Goal: Find specific page/section: Find specific page/section

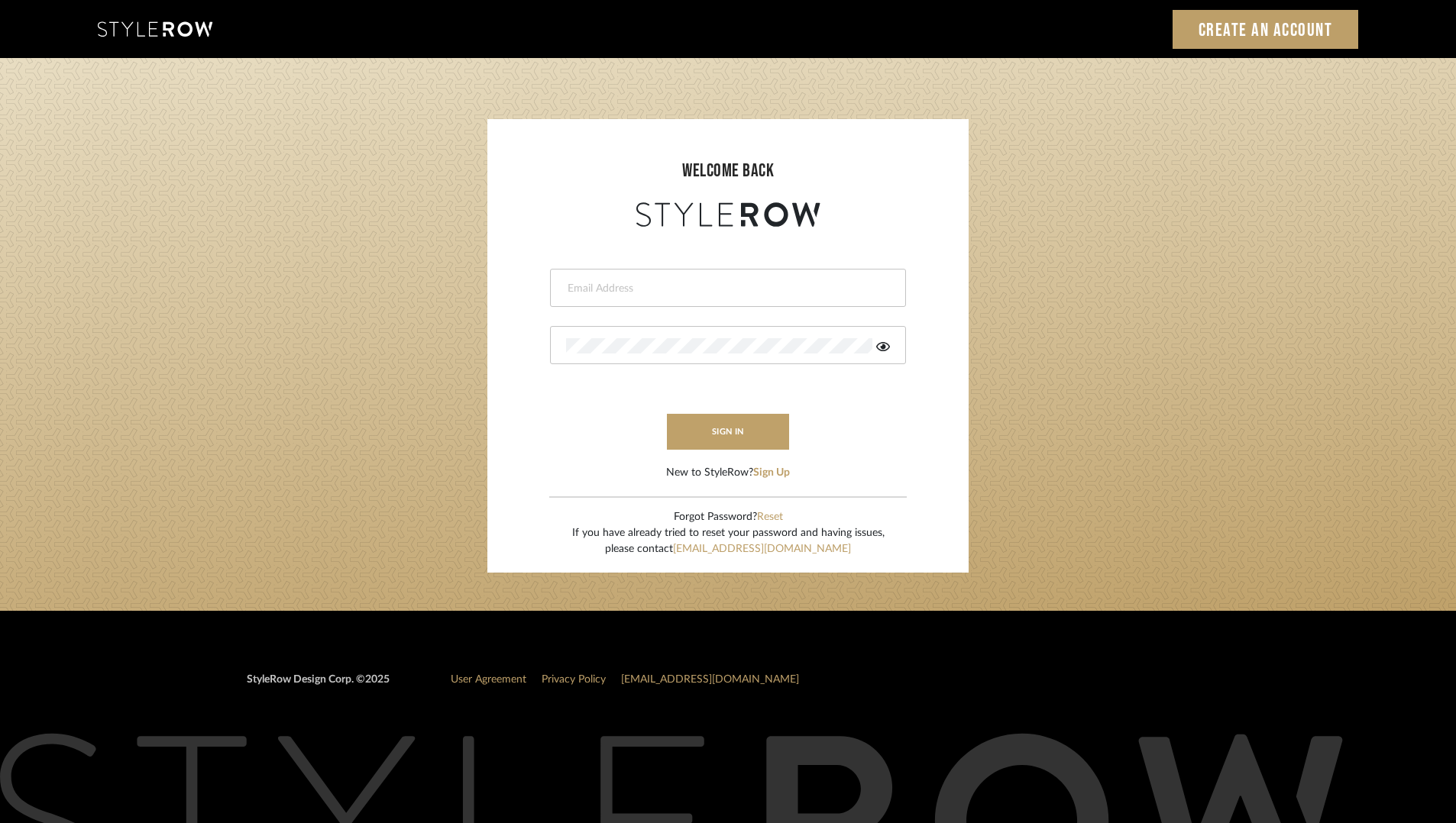
click at [768, 298] on div at bounding box center [728, 288] width 356 height 38
type input "[PERSON_NAME][EMAIL_ADDRESS][DOMAIN_NAME]"
click at [883, 345] on icon at bounding box center [883, 346] width 14 height 9
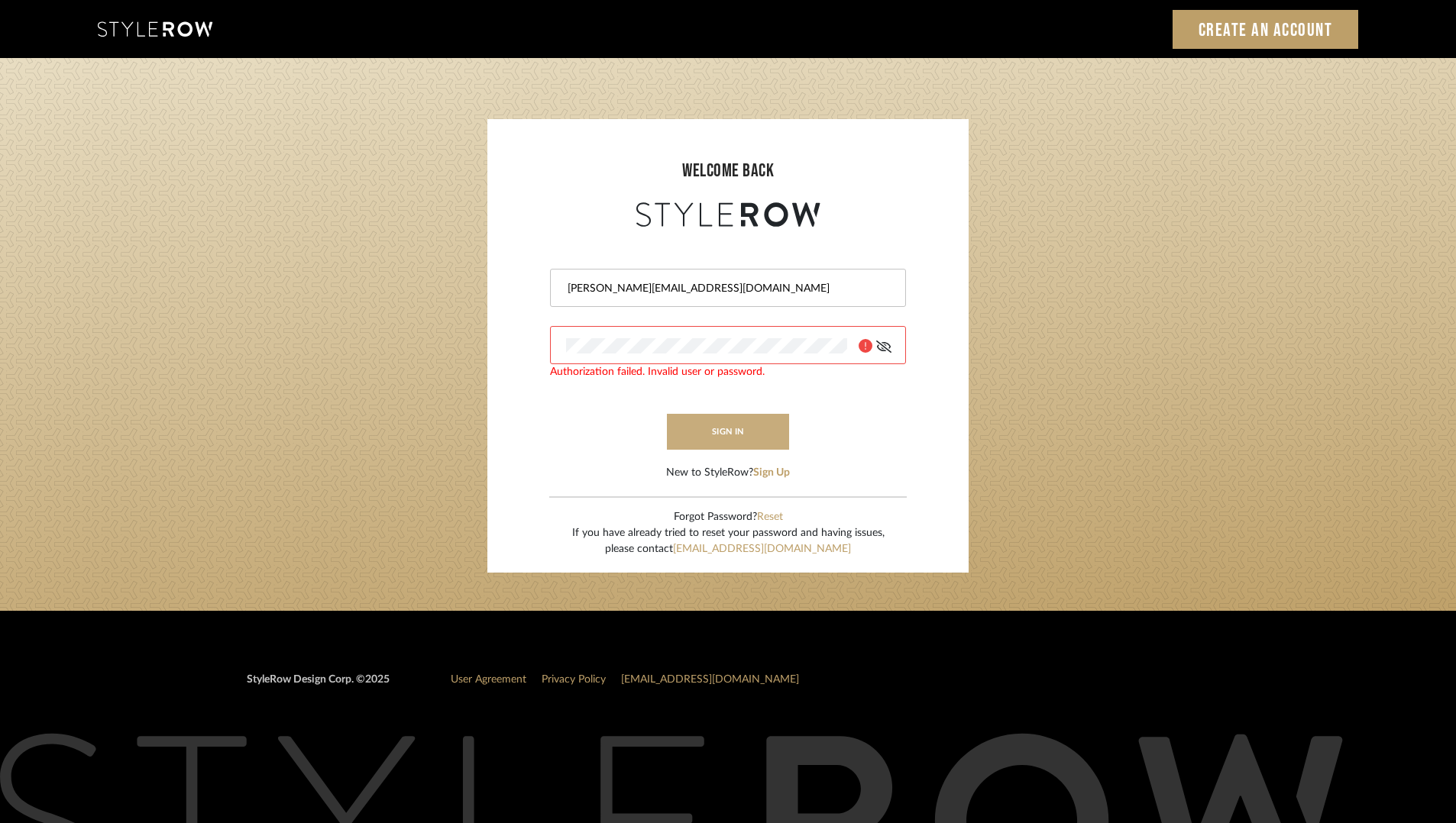
click at [704, 430] on button "sign in" at bounding box center [728, 432] width 122 height 36
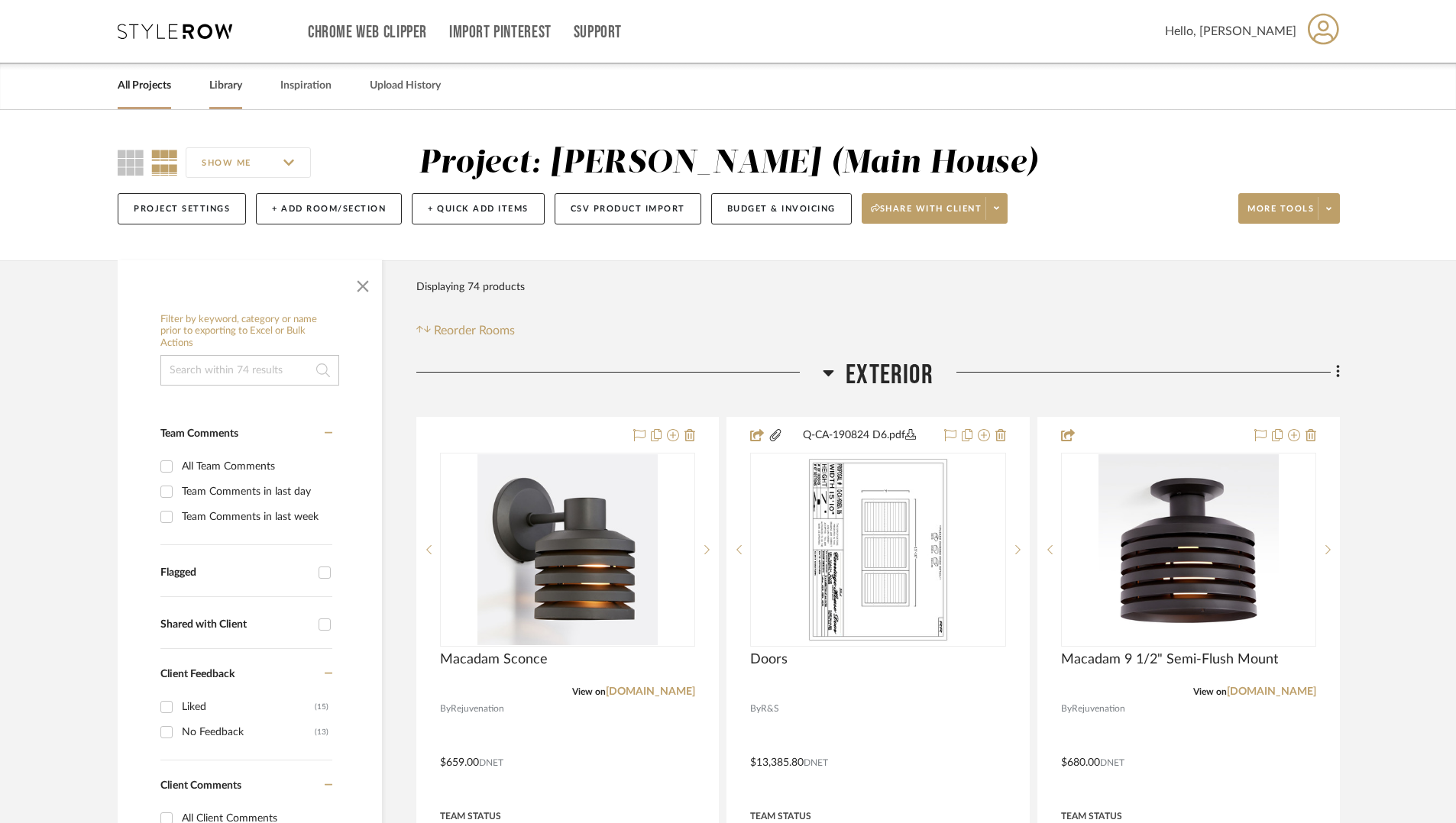
click at [230, 88] on link "Library" at bounding box center [226, 86] width 33 height 21
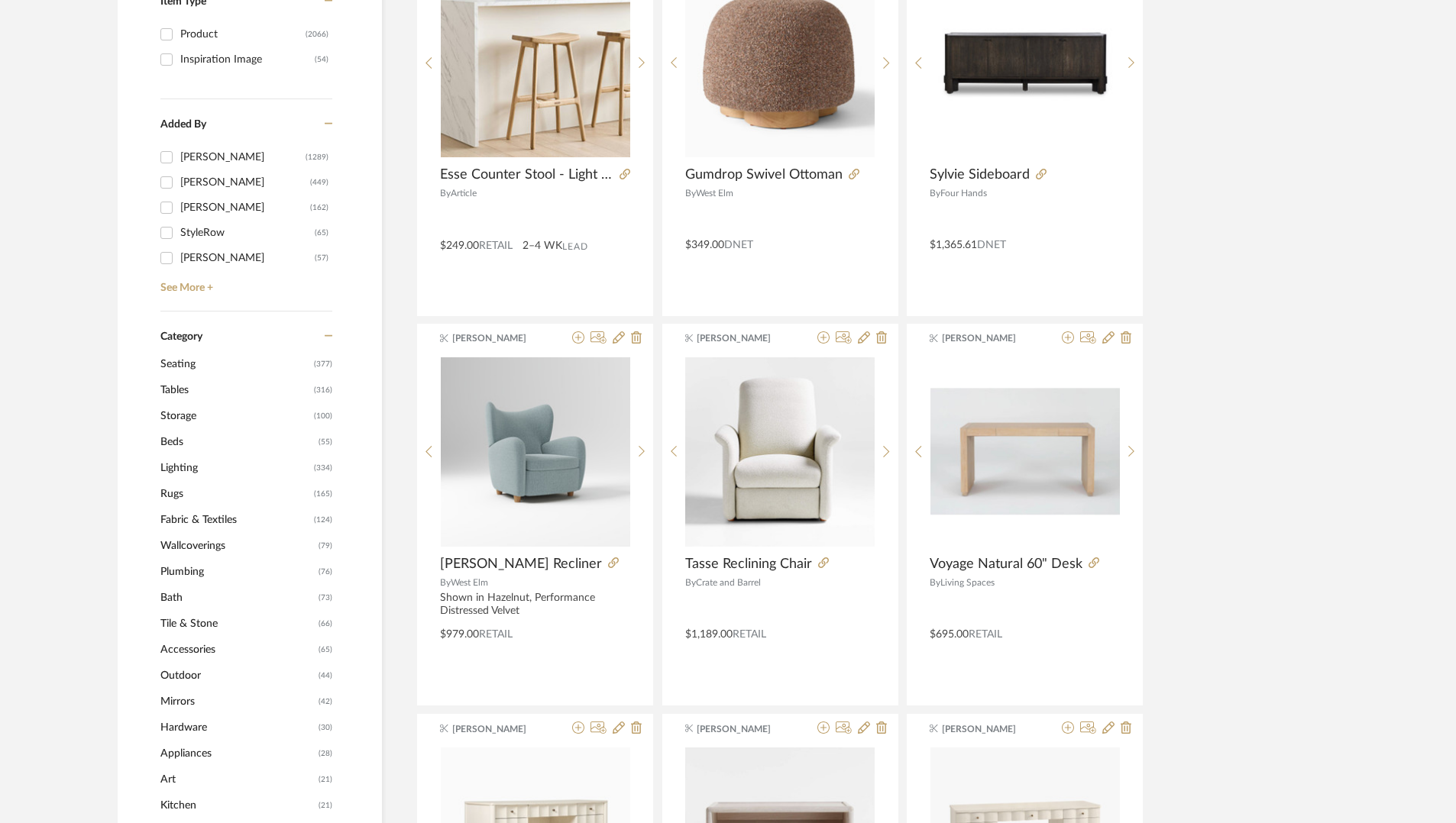
click at [320, 464] on span "(334)" at bounding box center [323, 469] width 18 height 25
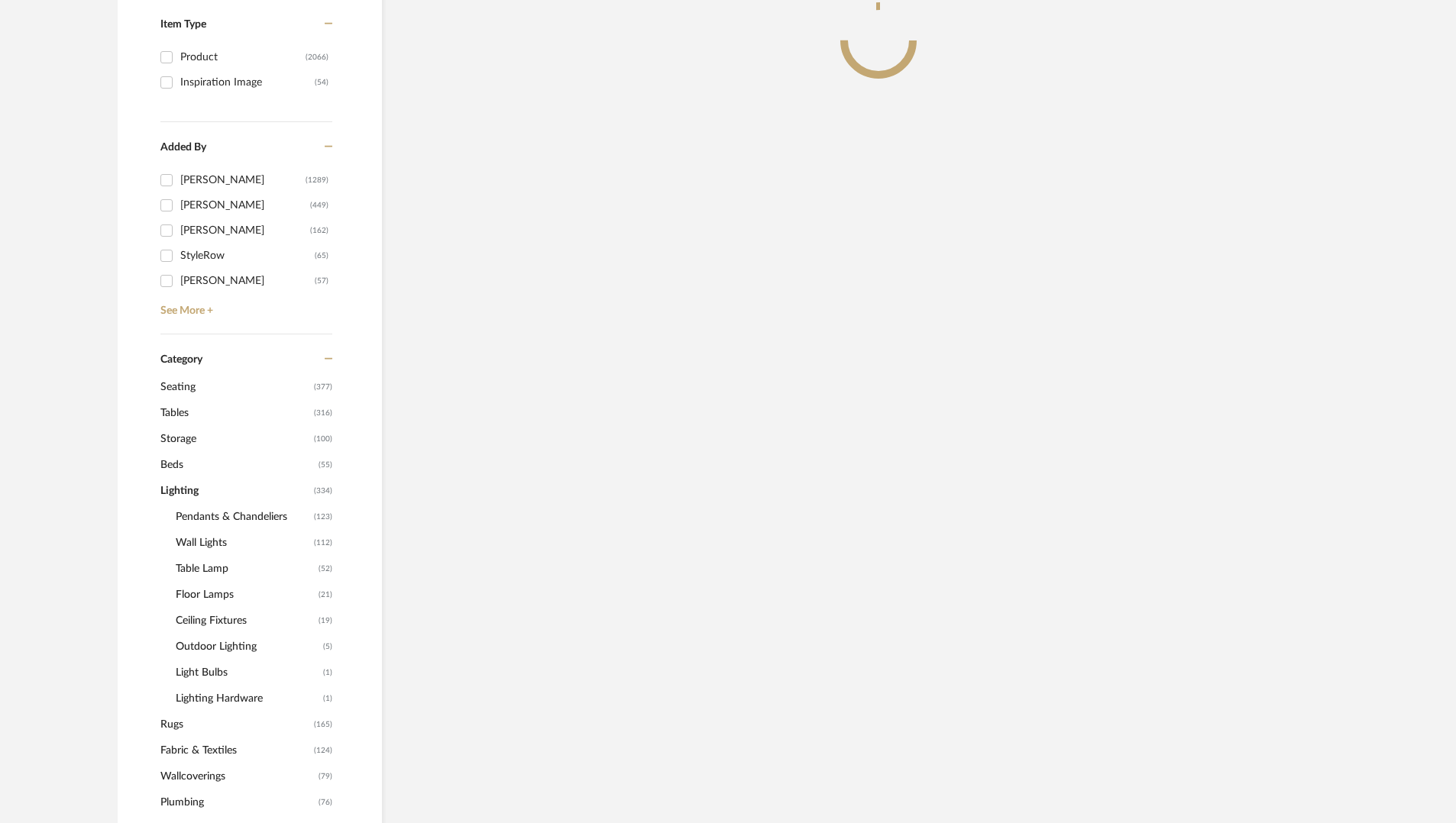
scroll to position [381, 0]
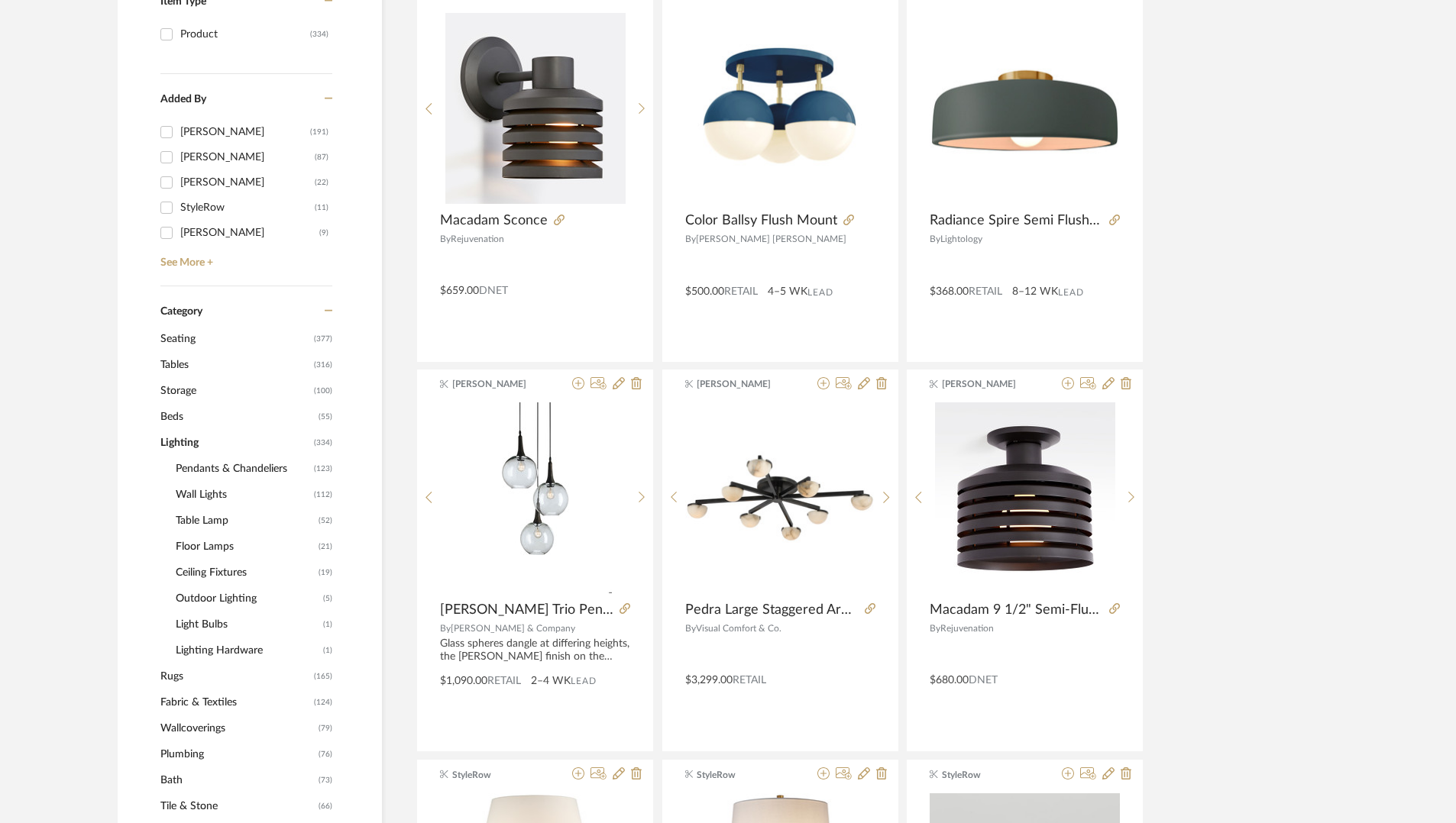
click at [215, 496] on span "Wall Lights" at bounding box center [243, 495] width 134 height 26
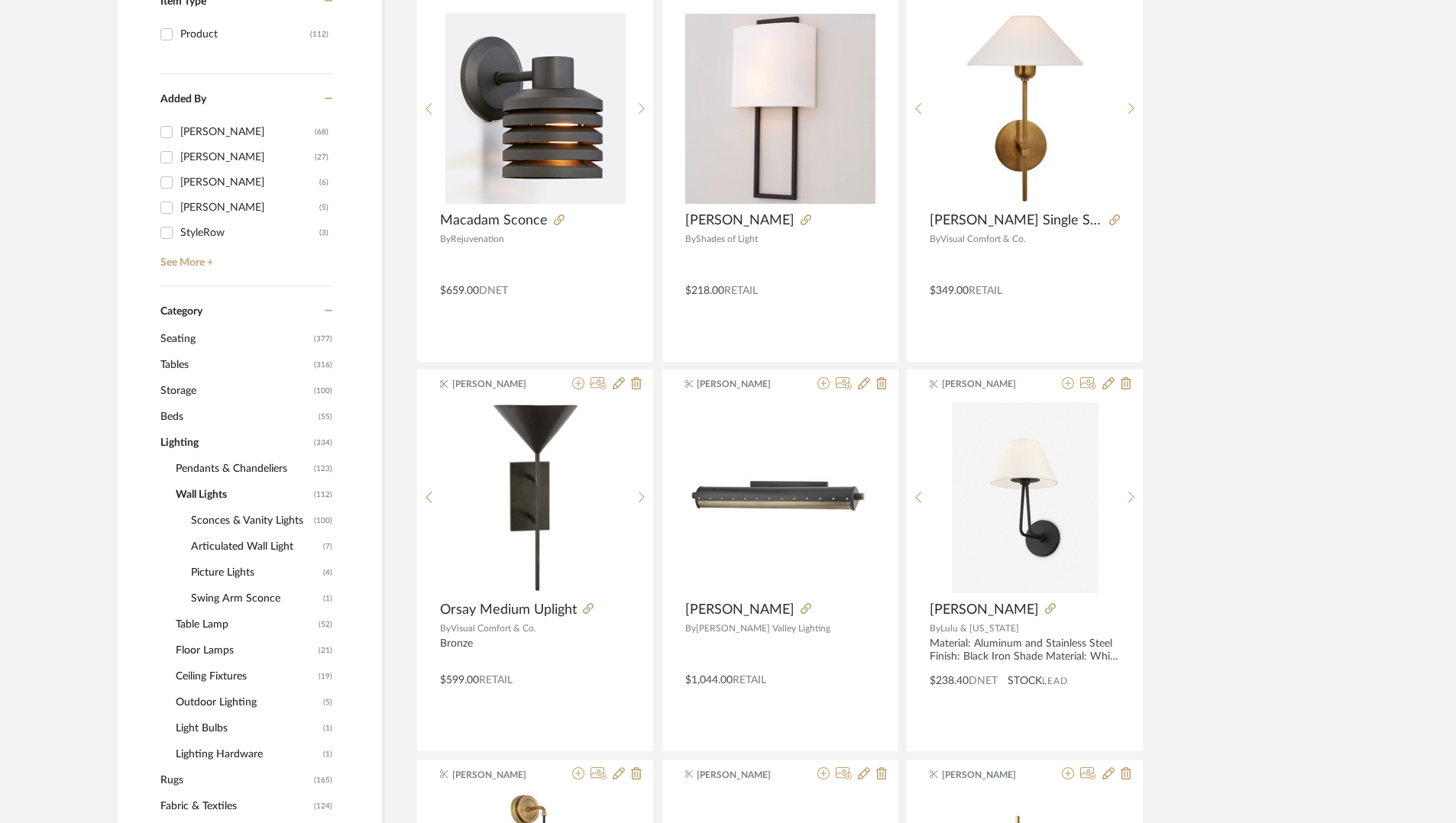
click at [225, 523] on span "Sconces & Vanity Lights" at bounding box center [250, 521] width 119 height 26
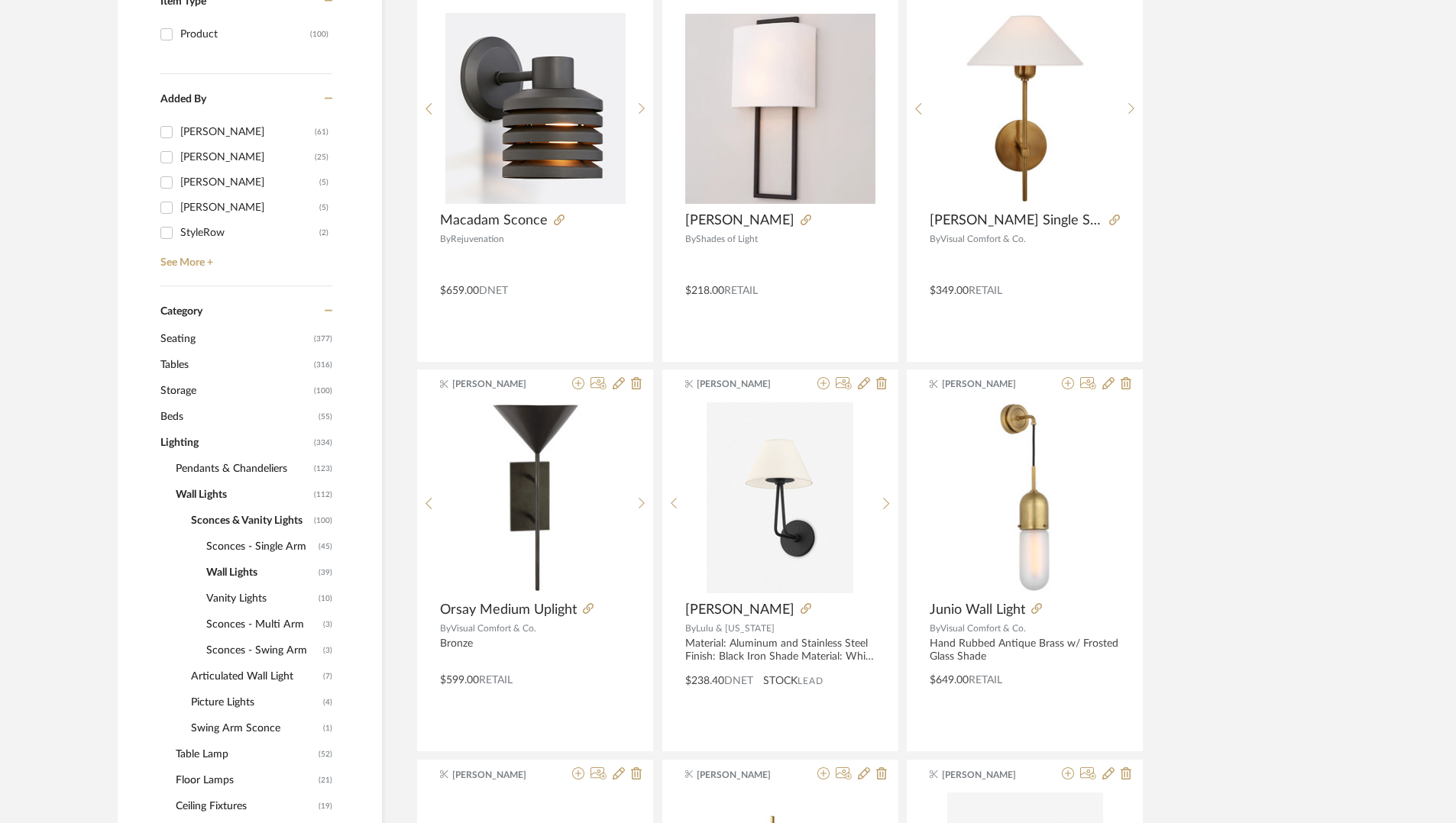
click at [284, 548] on span "Sconces - Single Arm" at bounding box center [261, 547] width 109 height 26
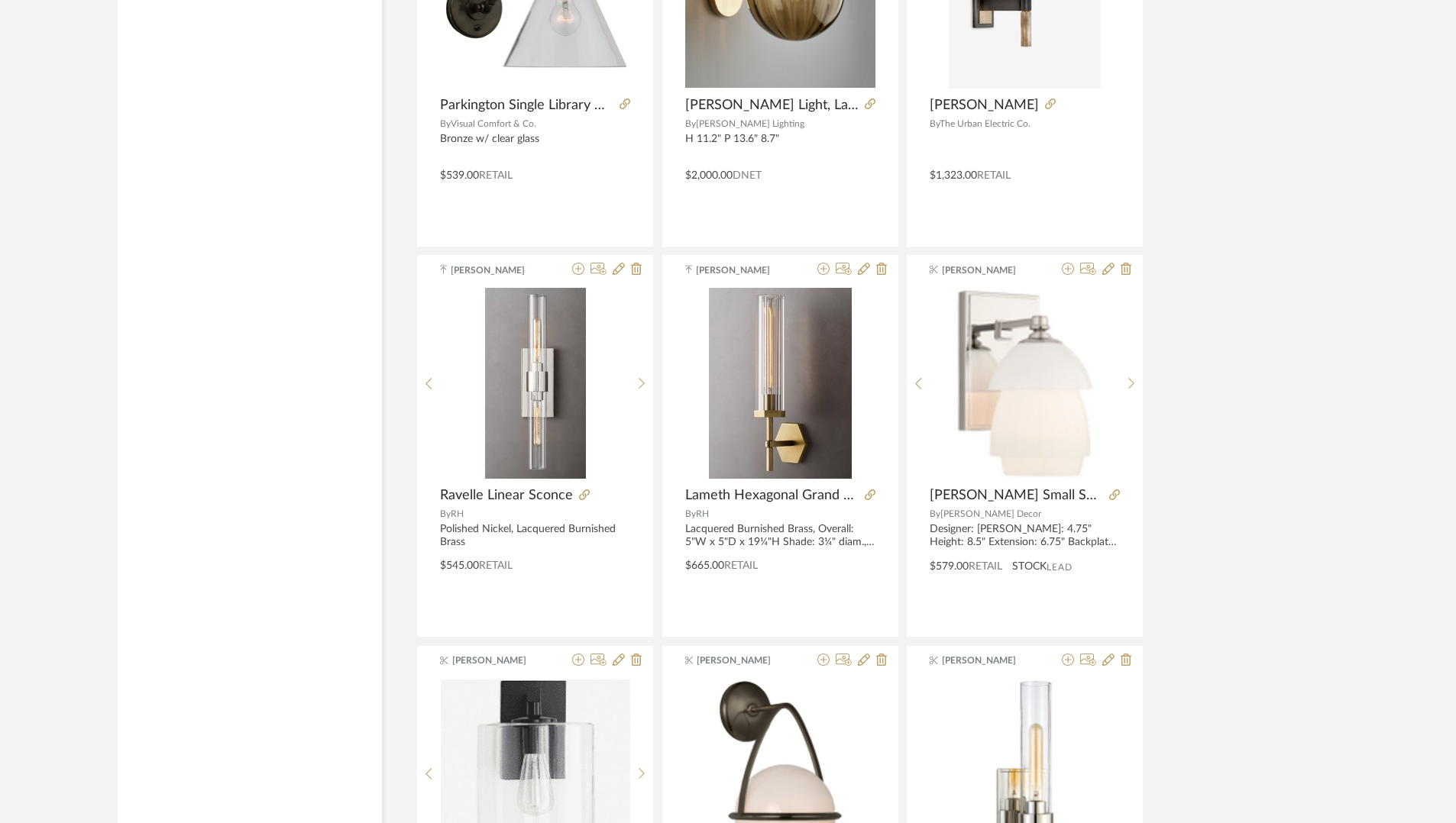
scroll to position [4378, 0]
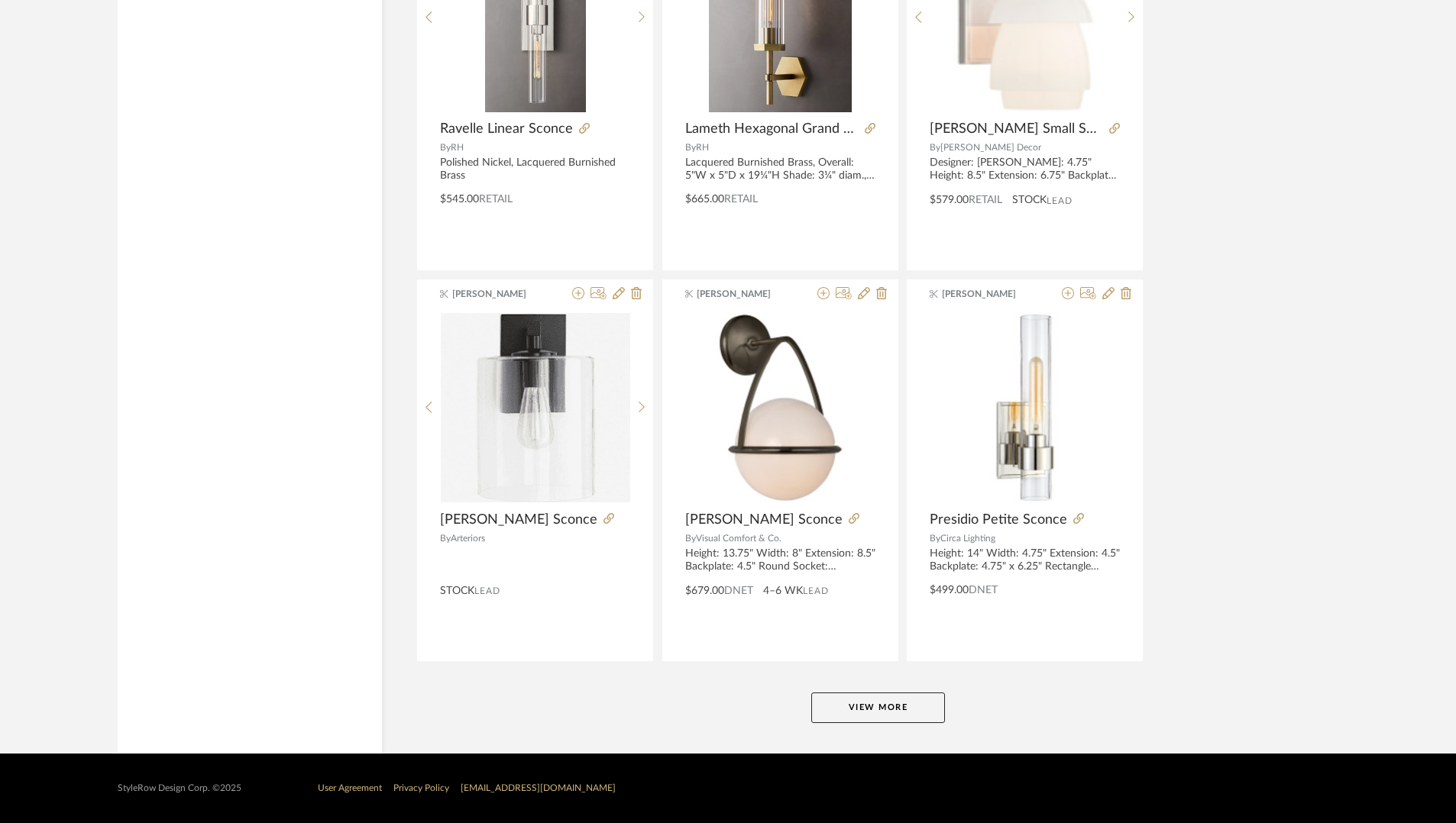
click at [898, 715] on button "View More" at bounding box center [878, 708] width 134 height 30
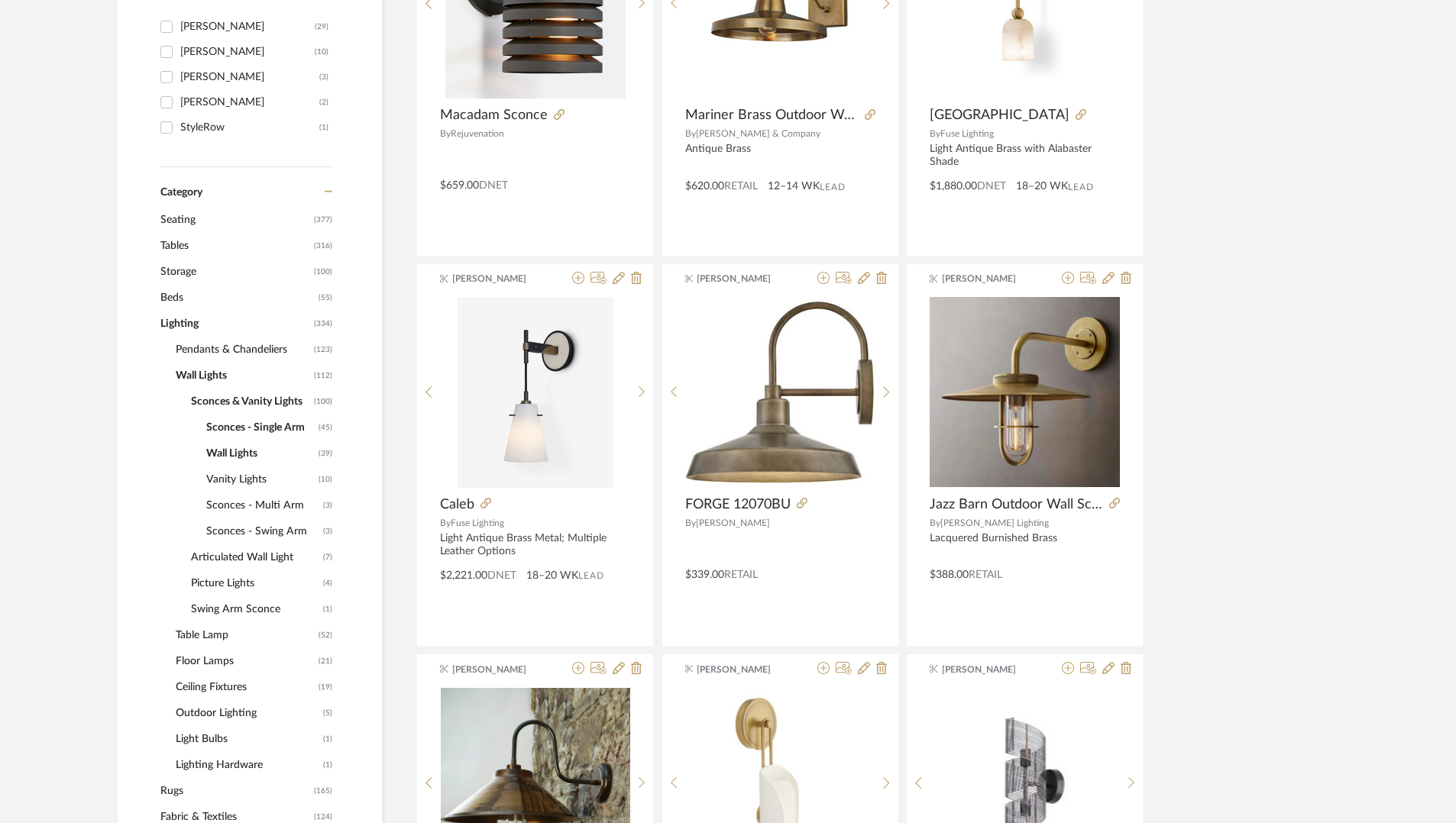
scroll to position [421, 0]
